Goal: Transaction & Acquisition: Purchase product/service

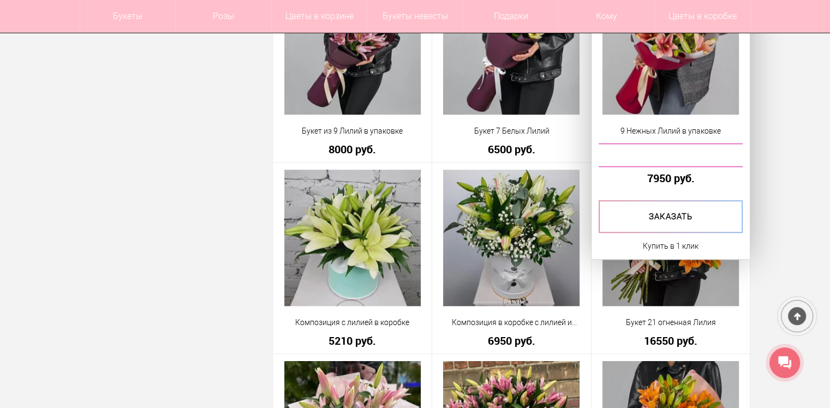
scroll to position [818, 0]
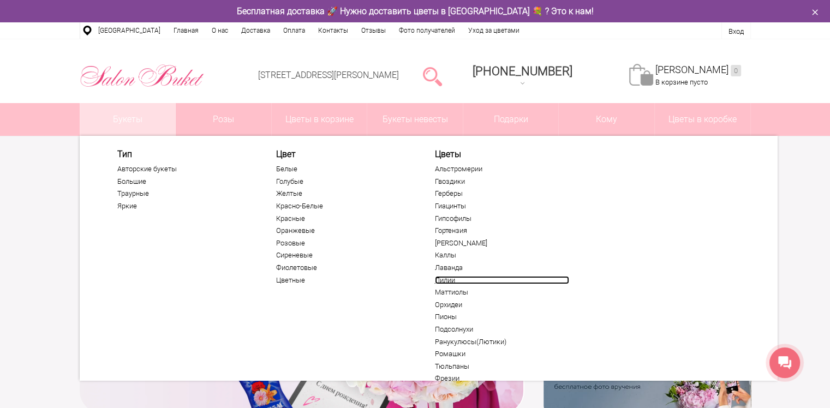
click at [451, 282] on link "Лилии" at bounding box center [502, 280] width 134 height 9
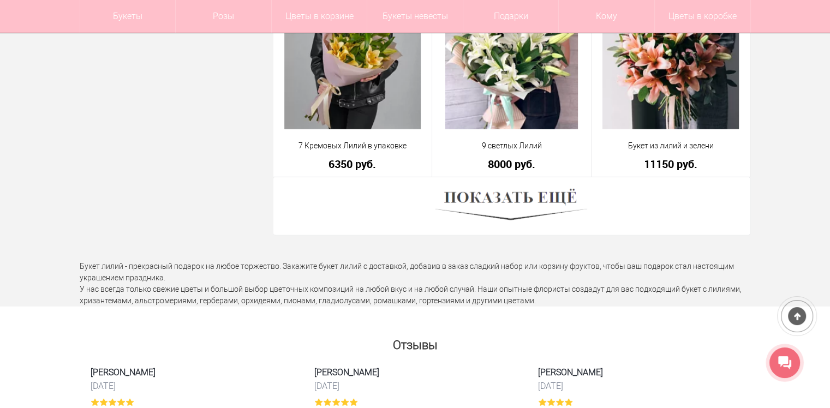
scroll to position [3110, 0]
